Goal: Task Accomplishment & Management: Manage account settings

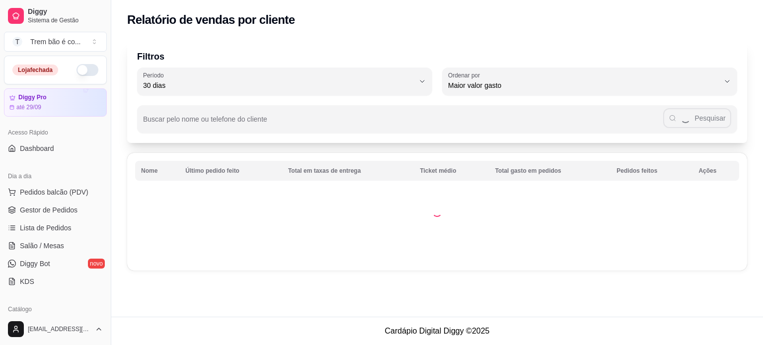
select select "30"
select select "HIGHEST_TOTAL_SPENT_WITH_ORDERS"
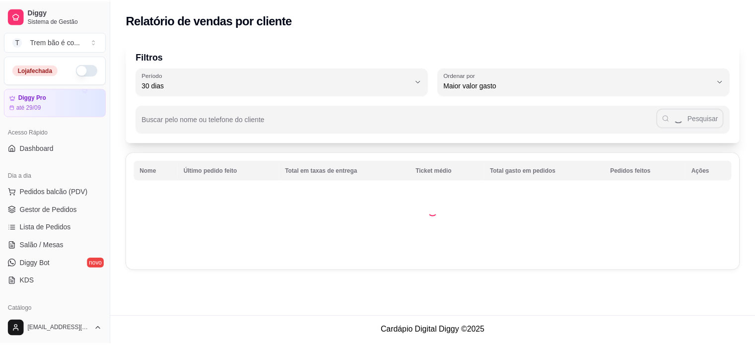
scroll to position [226, 0]
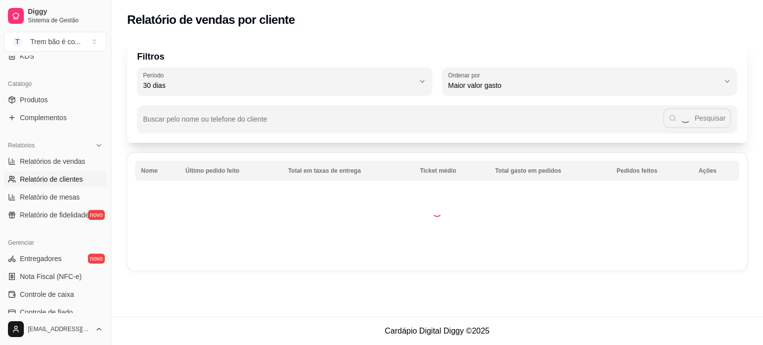
click at [85, 178] on link "Relatório de clientes" at bounding box center [55, 179] width 103 height 16
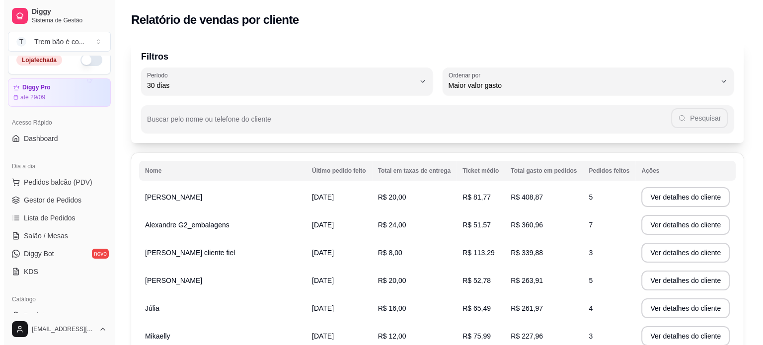
scroll to position [0, 0]
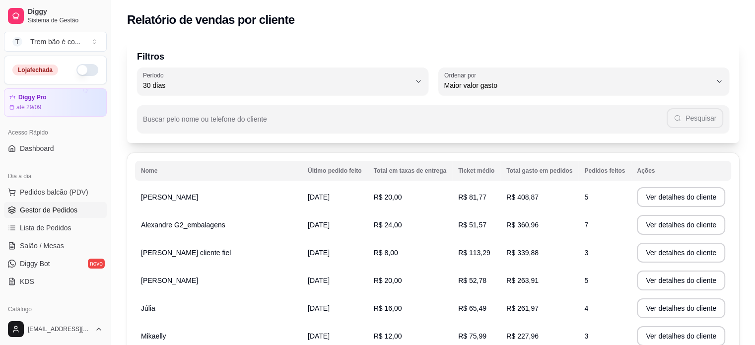
click at [56, 216] on link "Gestor de Pedidos" at bounding box center [55, 210] width 103 height 16
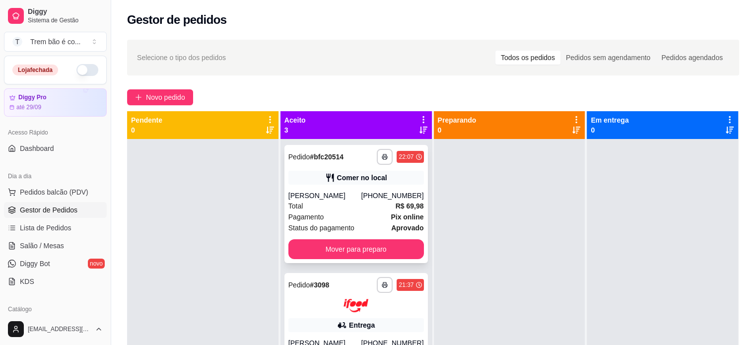
click at [339, 202] on div "Total R$ 69,98" at bounding box center [357, 206] width 136 height 11
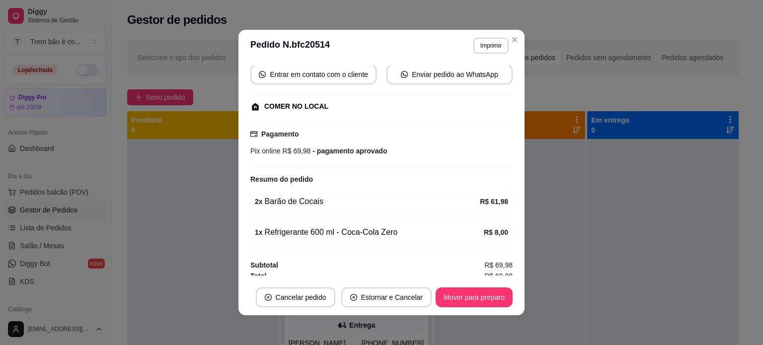
scroll to position [96, 0]
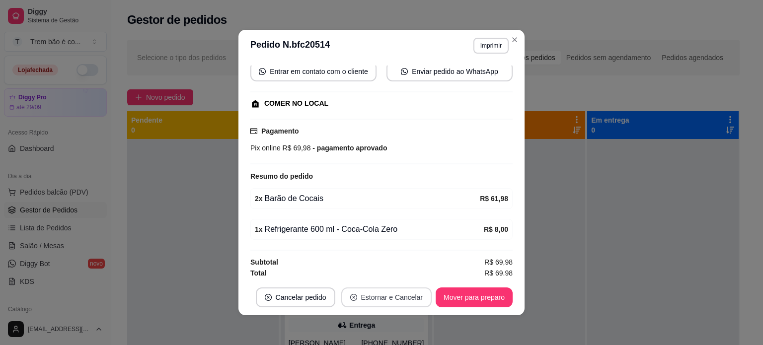
click at [360, 300] on button "Estornar e Cancelar" at bounding box center [386, 298] width 91 height 20
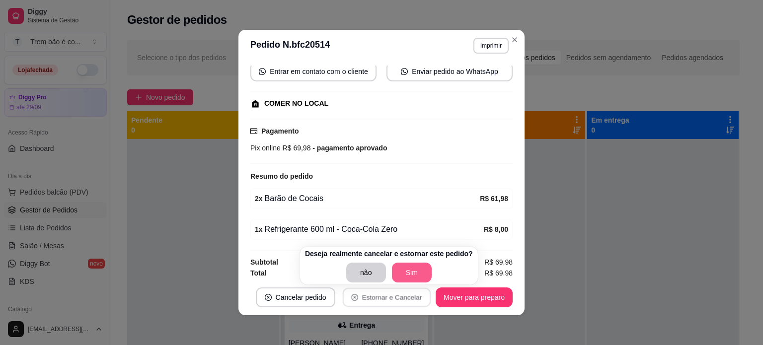
click at [416, 270] on button "Sim" at bounding box center [412, 273] width 40 height 20
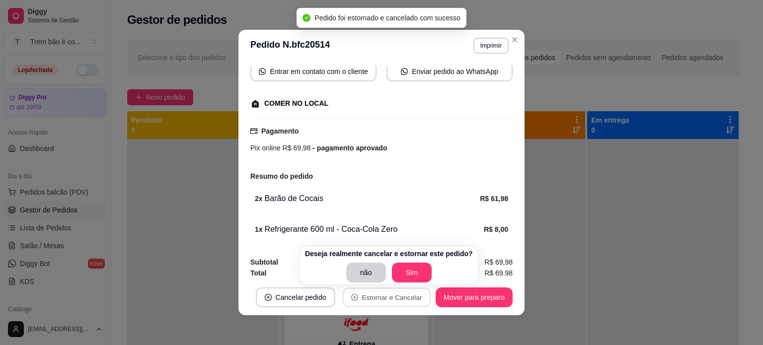
click at [461, 148] on div "Pix online R$ 69,98 - pagamento aprovado" at bounding box center [381, 148] width 262 height 11
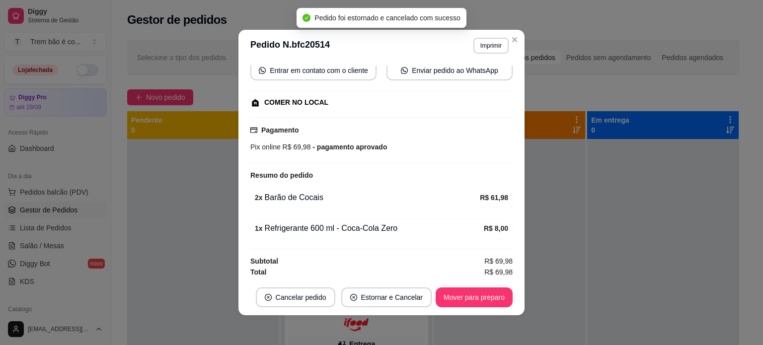
scroll to position [0, 0]
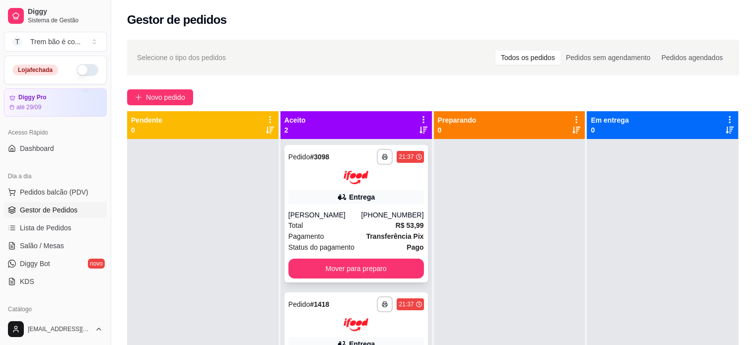
click at [382, 208] on div "**********" at bounding box center [357, 214] width 144 height 138
click at [318, 261] on button "Mover para preparo" at bounding box center [357, 269] width 136 height 20
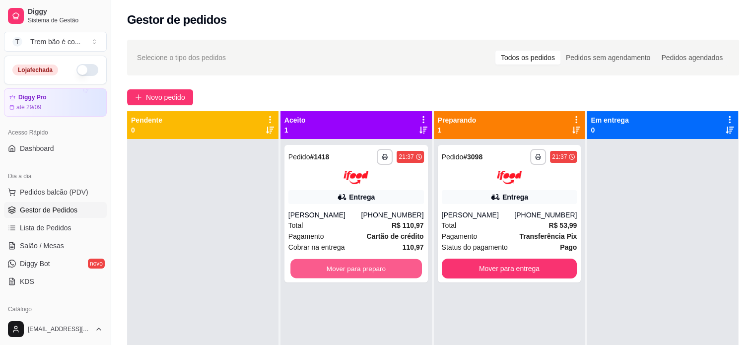
click at [328, 262] on button "Mover para preparo" at bounding box center [357, 268] width 132 height 19
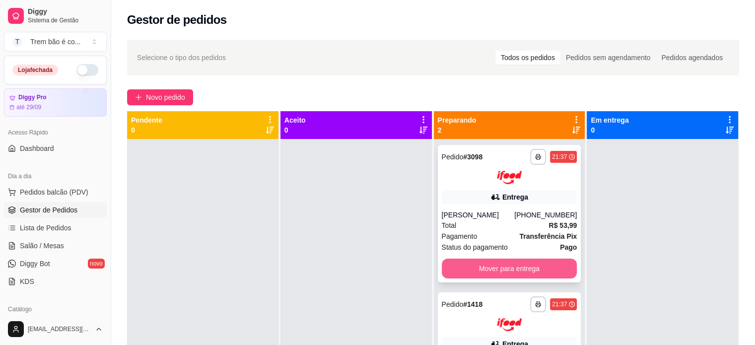
click at [519, 265] on button "Mover para entrega" at bounding box center [510, 269] width 136 height 20
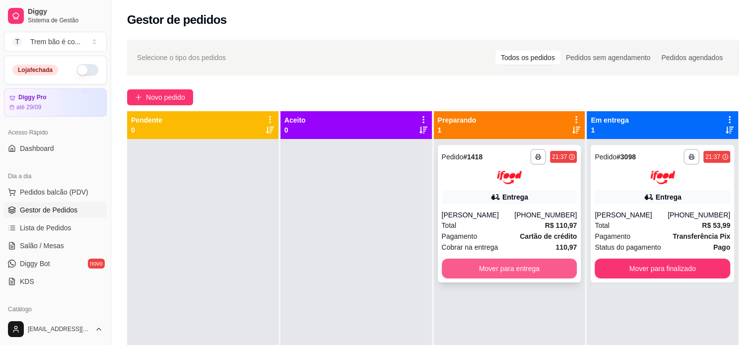
click at [528, 265] on button "Mover para entrega" at bounding box center [510, 269] width 136 height 20
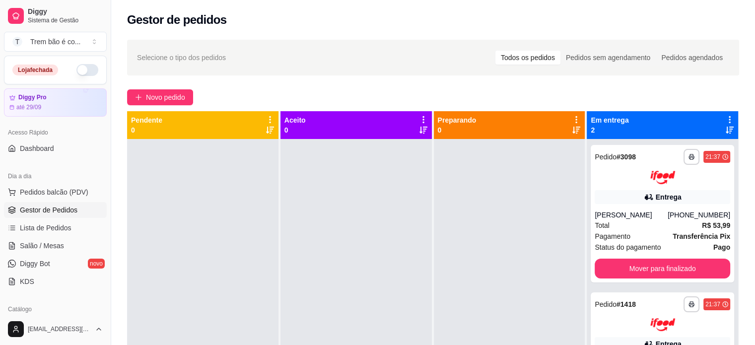
click at [536, 325] on div at bounding box center [509, 311] width 151 height 345
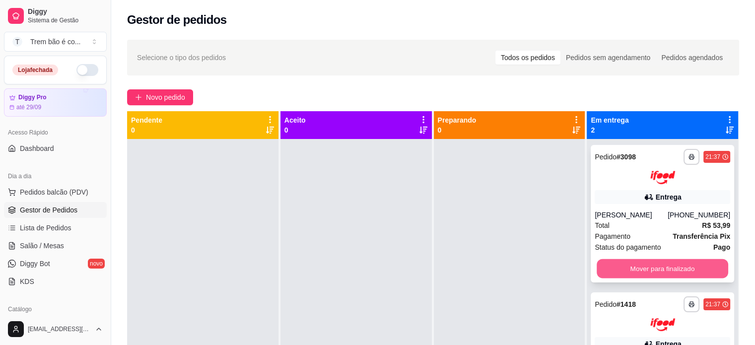
click at [634, 265] on button "Mover para finalizado" at bounding box center [663, 268] width 132 height 19
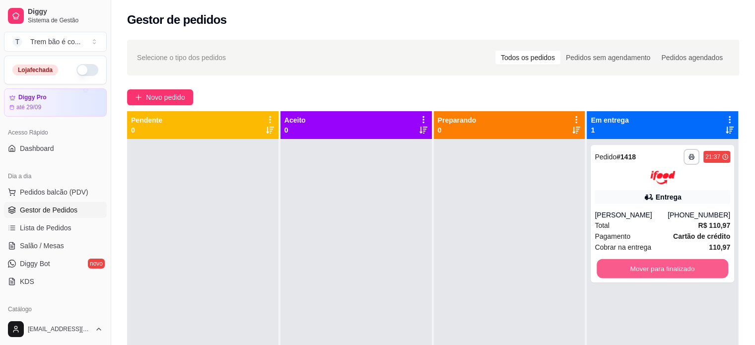
click at [634, 265] on button "Mover para finalizado" at bounding box center [663, 268] width 132 height 19
click at [663, 262] on button "Mover para finalizado" at bounding box center [663, 268] width 132 height 19
